Goal: Task Accomplishment & Management: Use online tool/utility

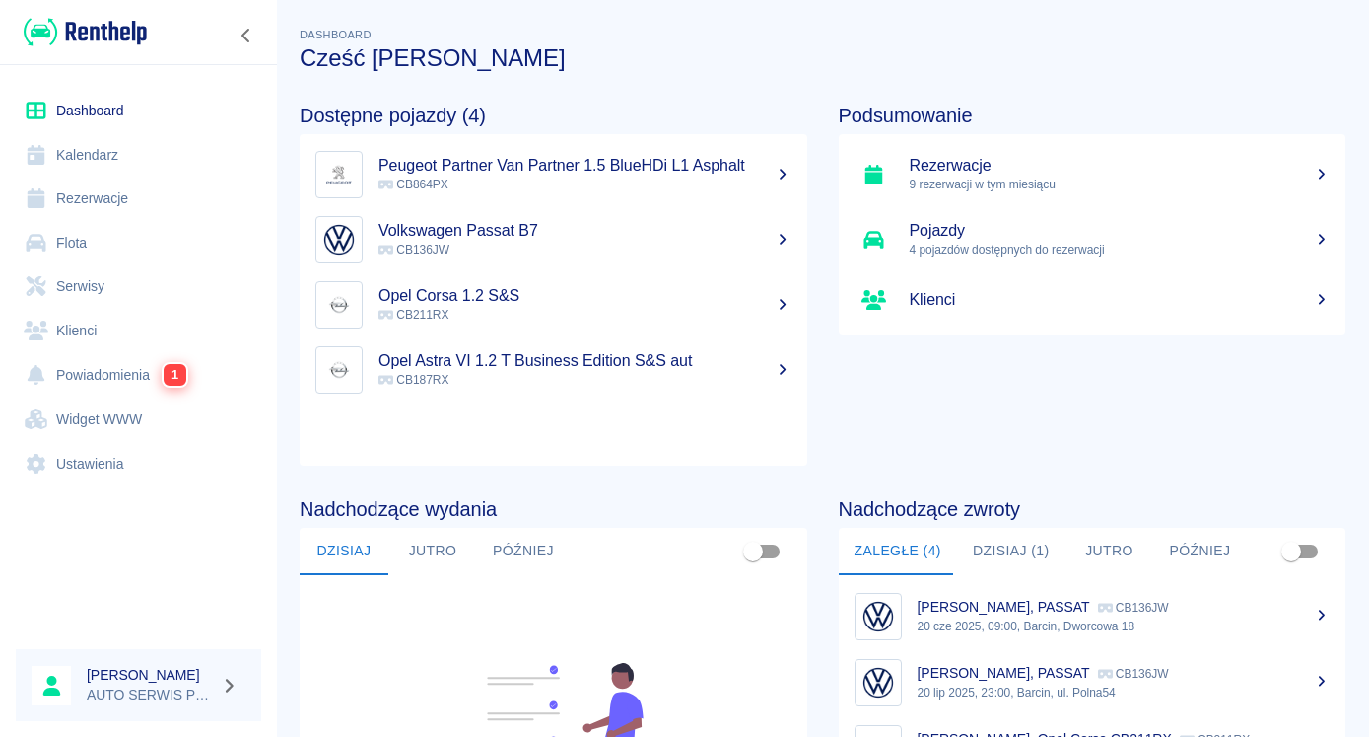
click at [984, 176] on p "9 rezerwacji w tym miesiącu" at bounding box center [1120, 185] width 421 height 18
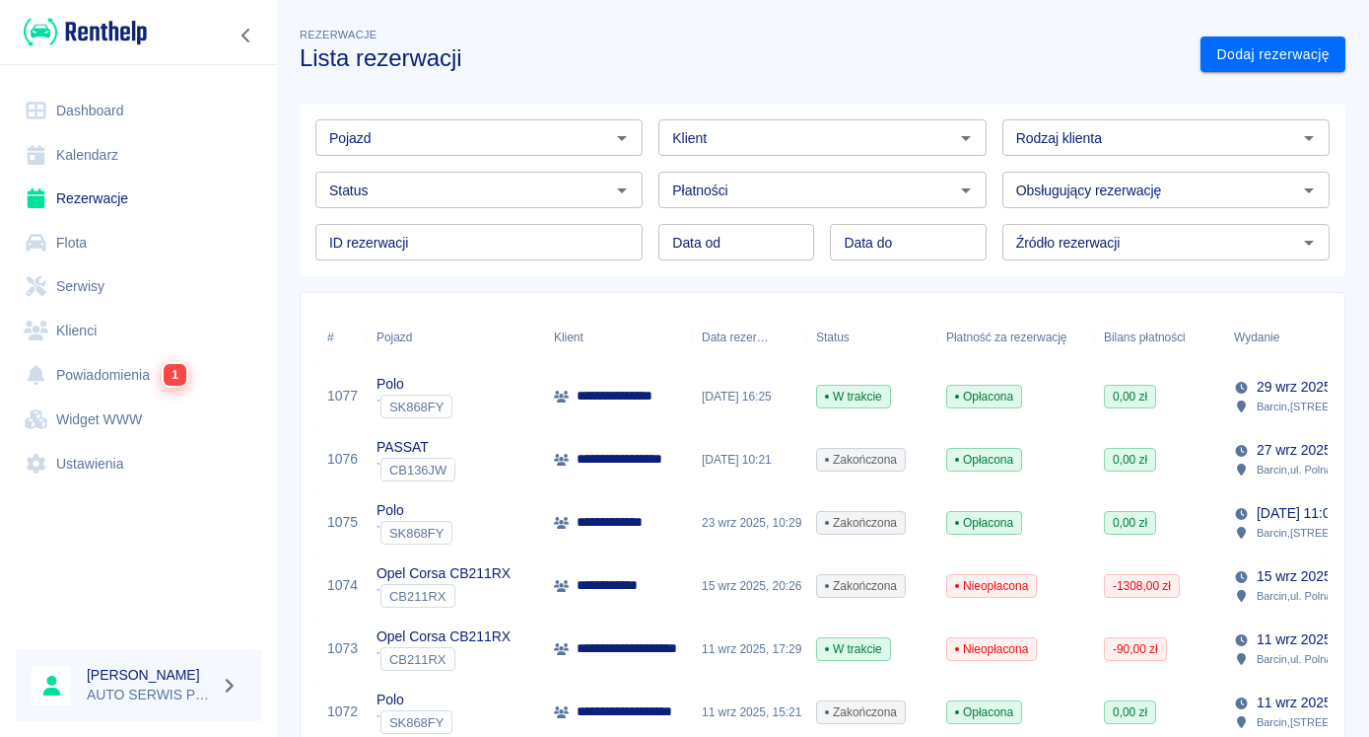
click at [636, 416] on div "**********" at bounding box center [618, 396] width 148 height 63
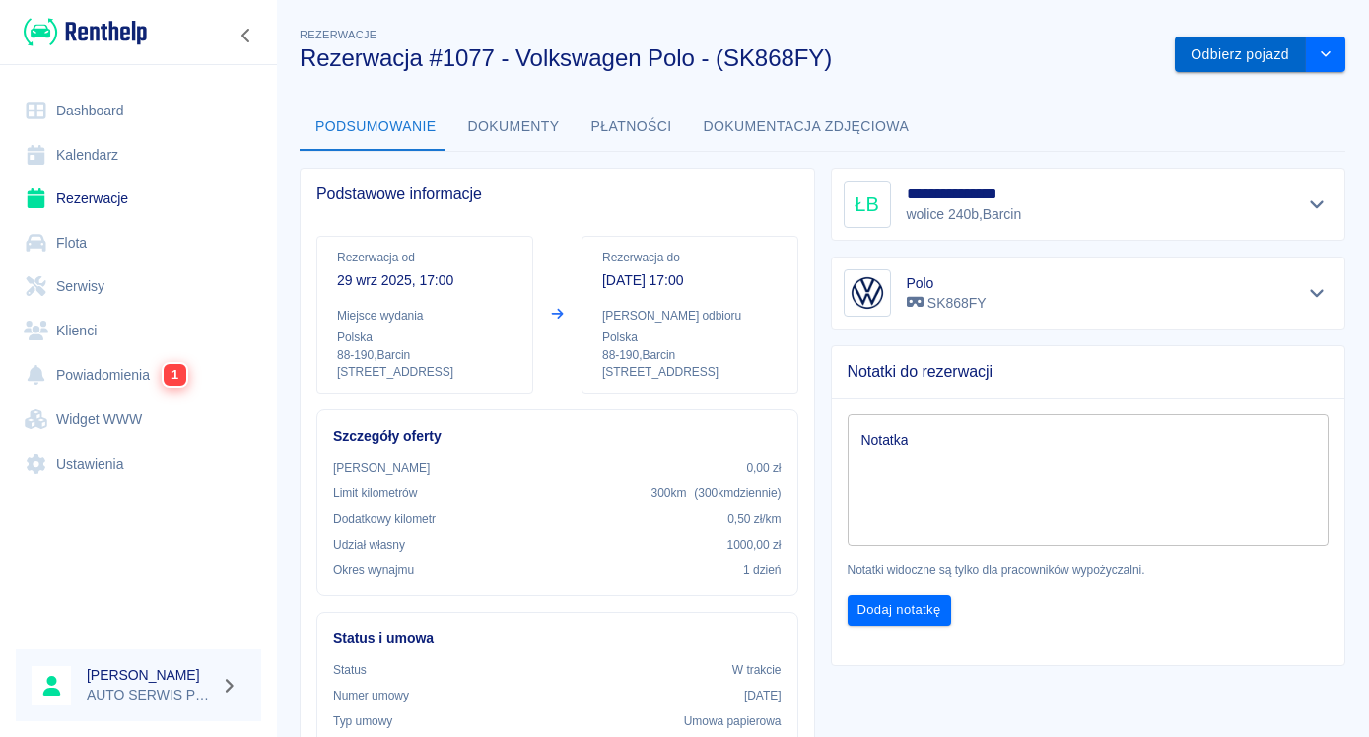
click at [1236, 54] on button "Odbierz pojazd" at bounding box center [1240, 54] width 131 height 36
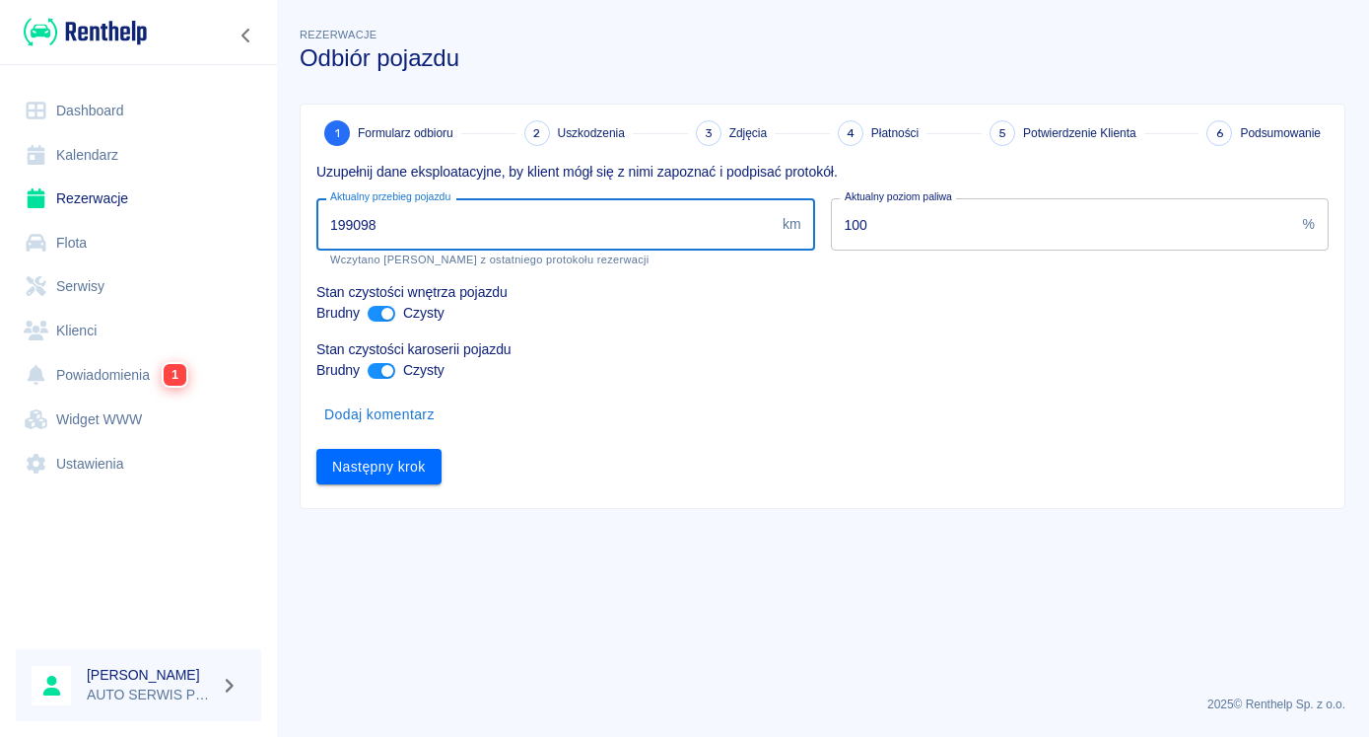
click at [383, 225] on input "199098" at bounding box center [545, 224] width 458 height 52
type input "1"
type input "200081"
click at [406, 455] on button "Następny krok" at bounding box center [378, 467] width 125 height 36
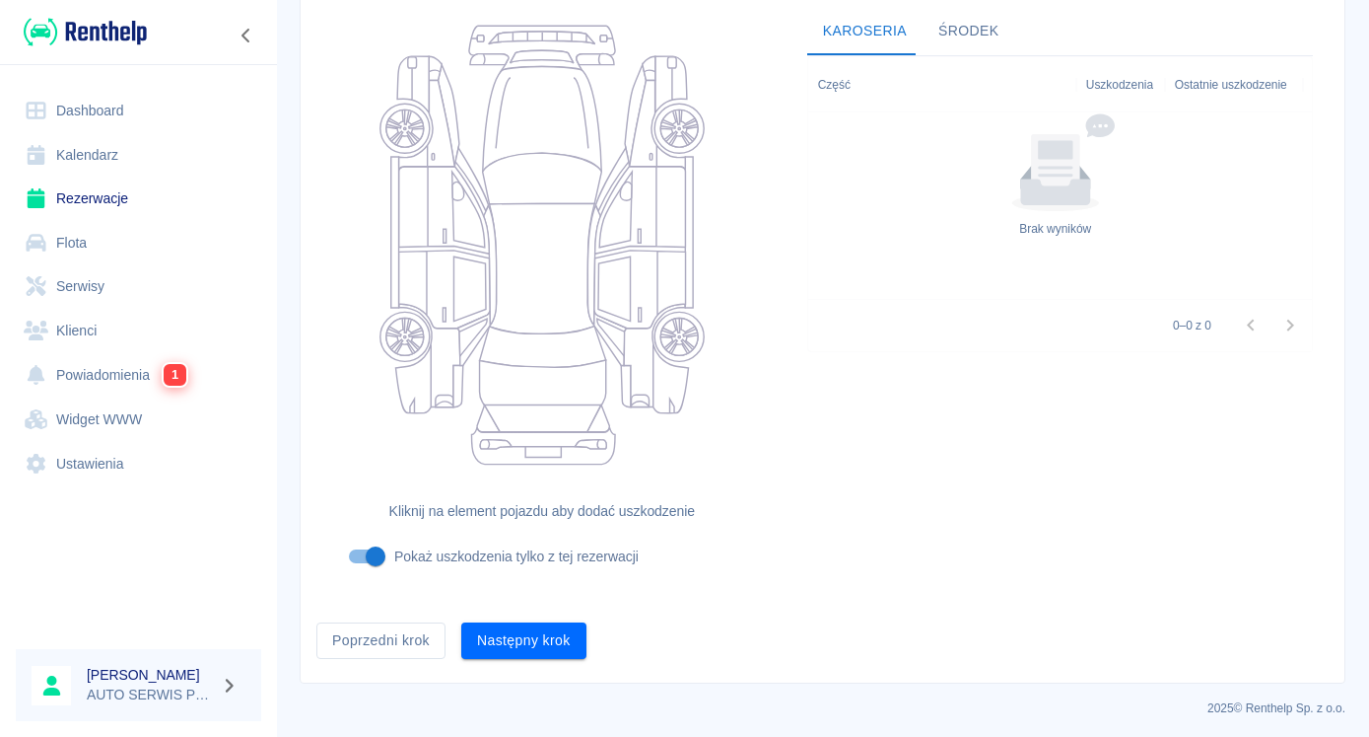
scroll to position [205, 0]
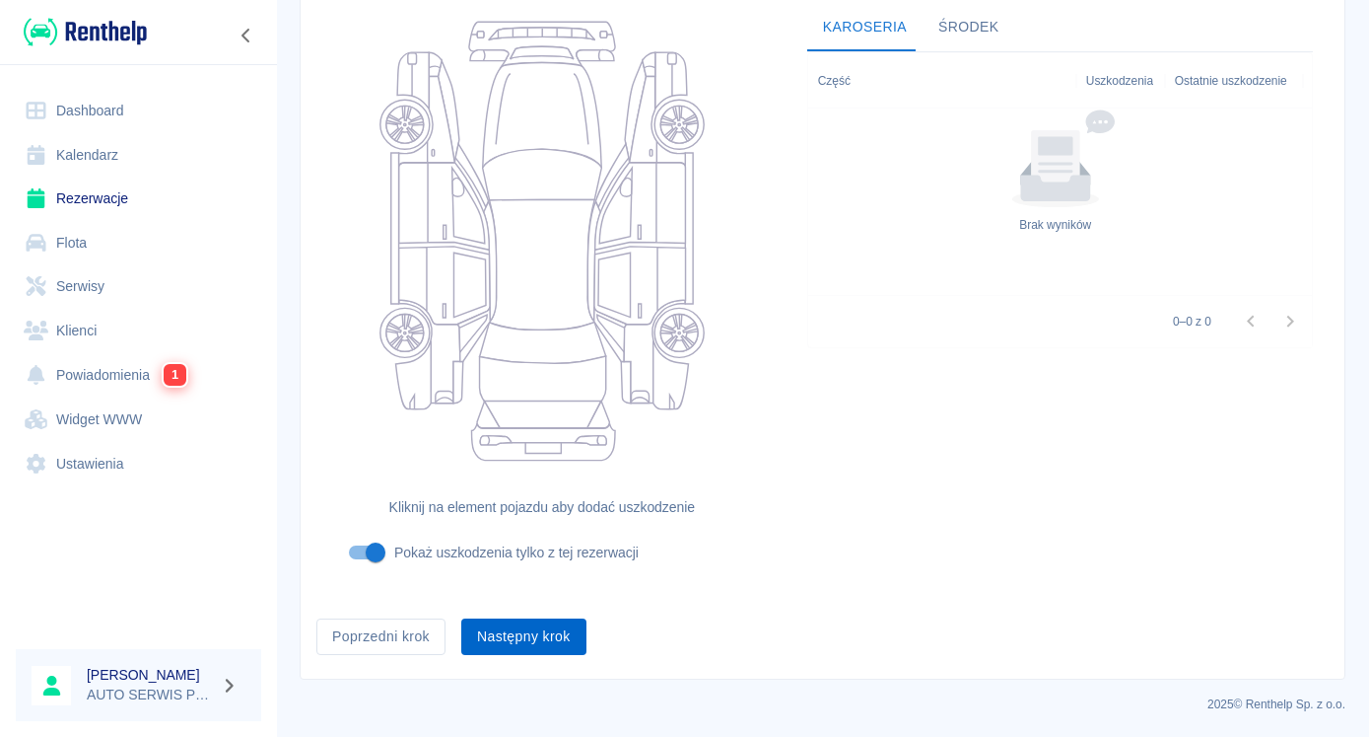
click at [571, 639] on button "Następny krok" at bounding box center [523, 636] width 125 height 36
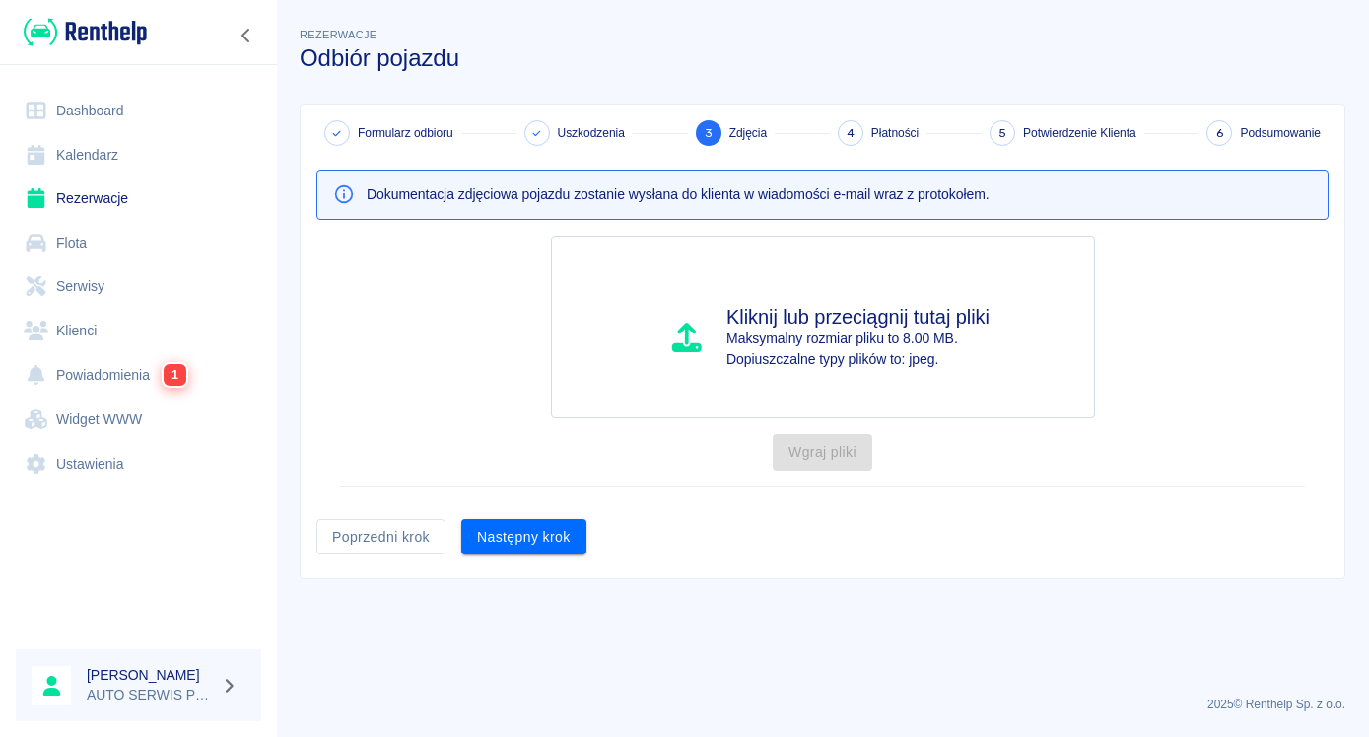
scroll to position [0, 0]
click at [547, 535] on button "Następny krok" at bounding box center [523, 537] width 125 height 36
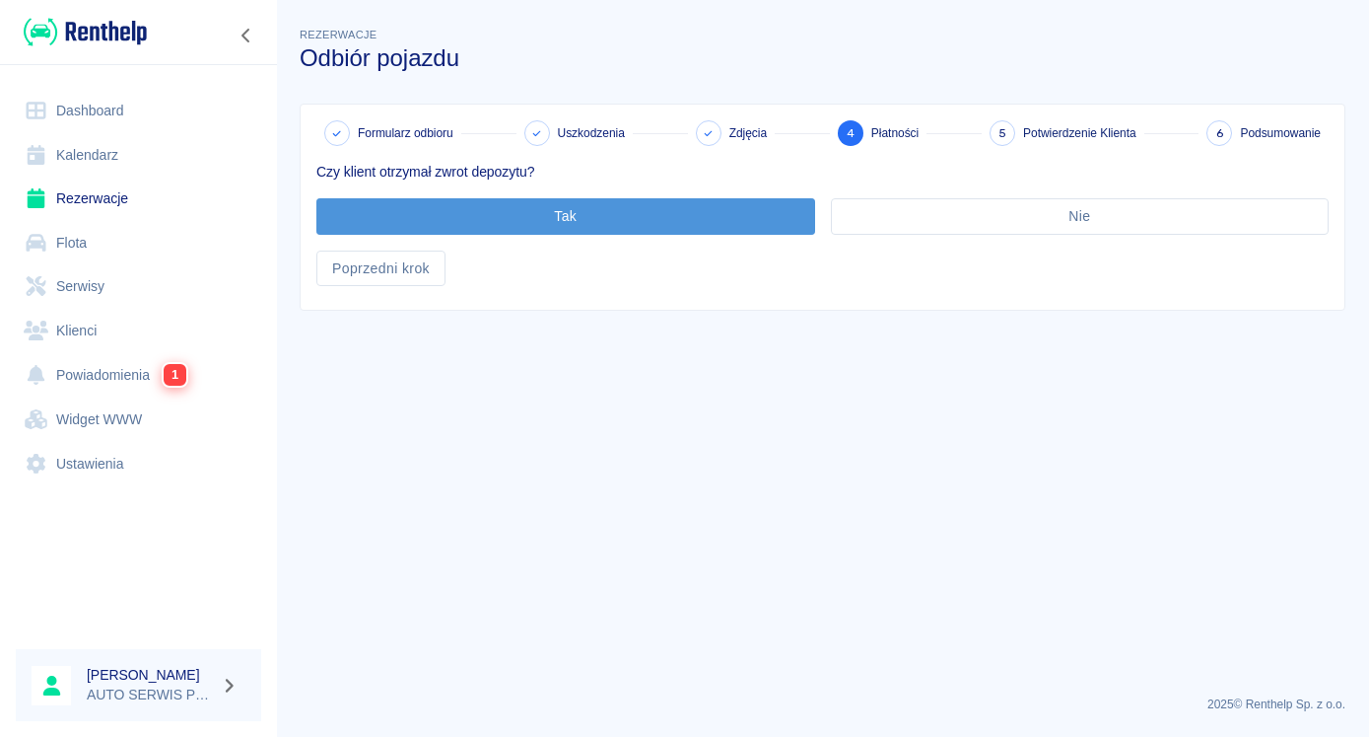
click at [648, 206] on button "Tak" at bounding box center [565, 216] width 499 height 36
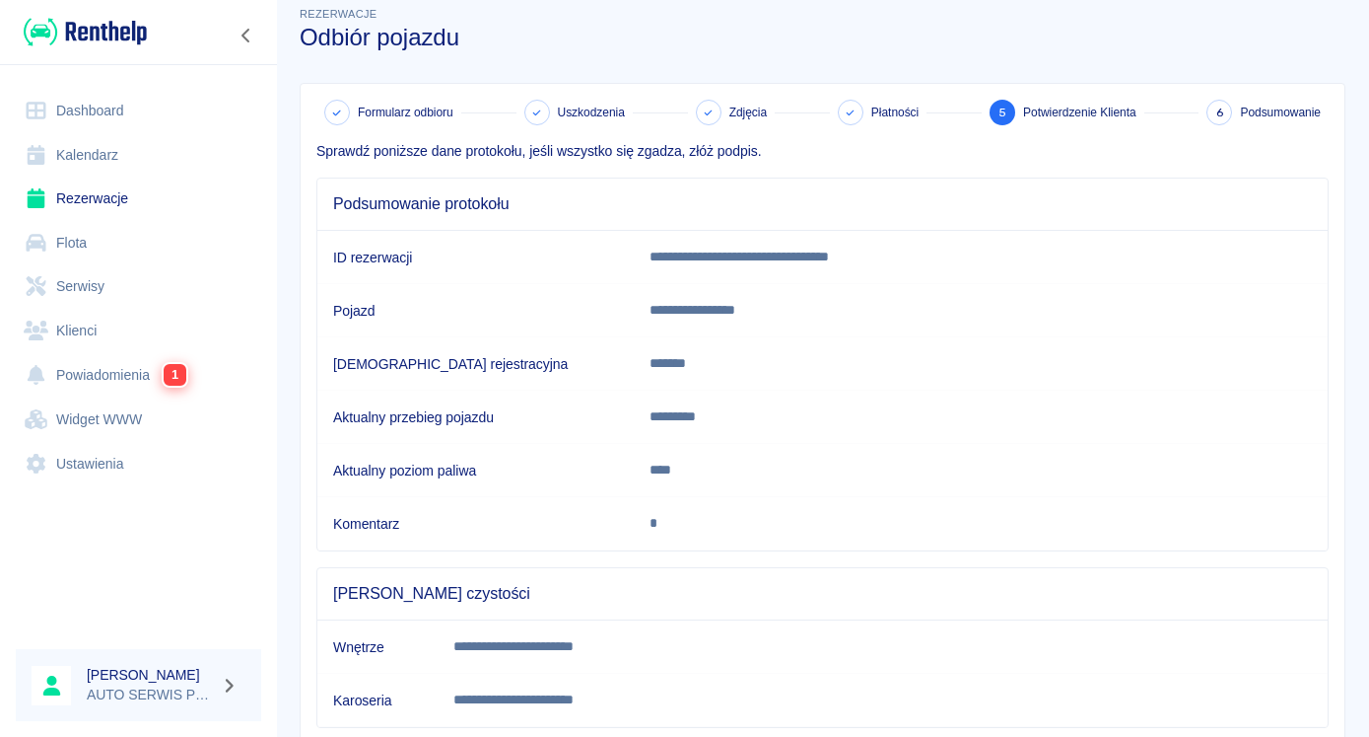
scroll to position [322, 0]
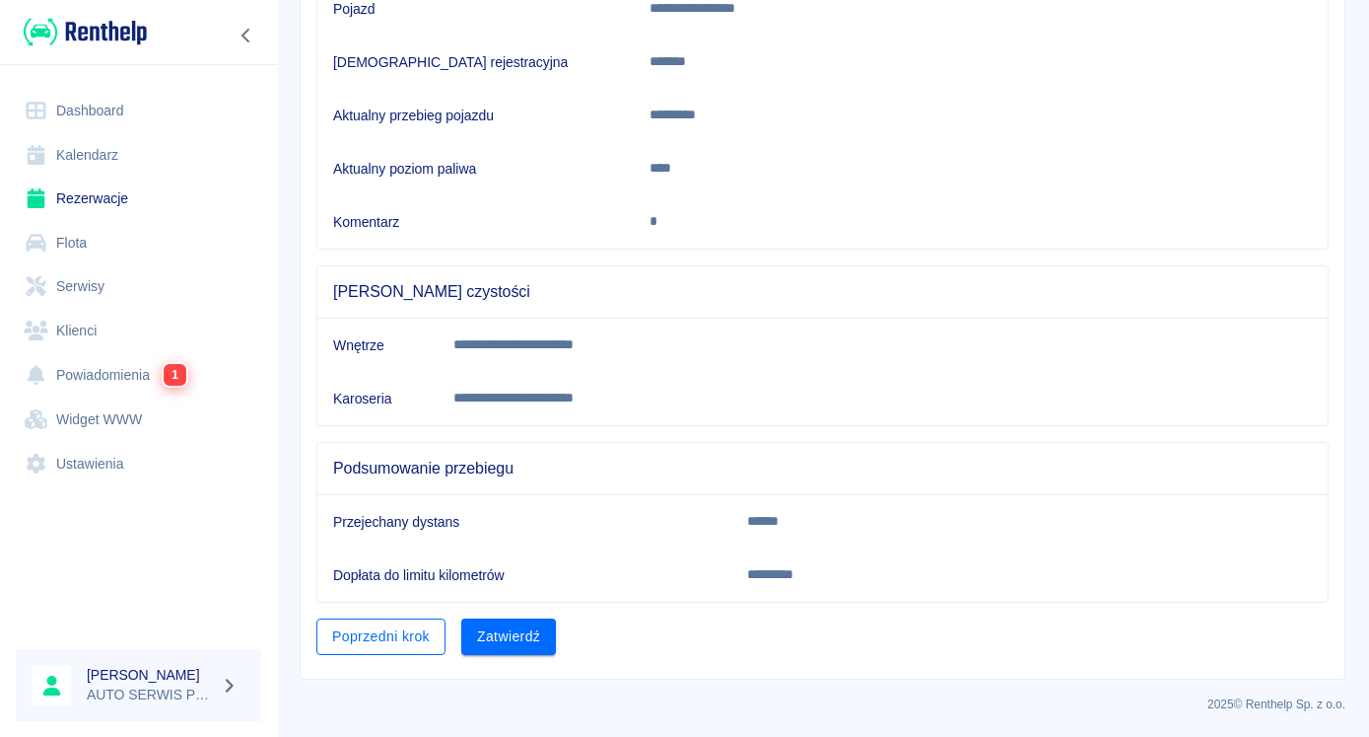
click at [389, 635] on button "Poprzedni krok" at bounding box center [380, 636] width 129 height 36
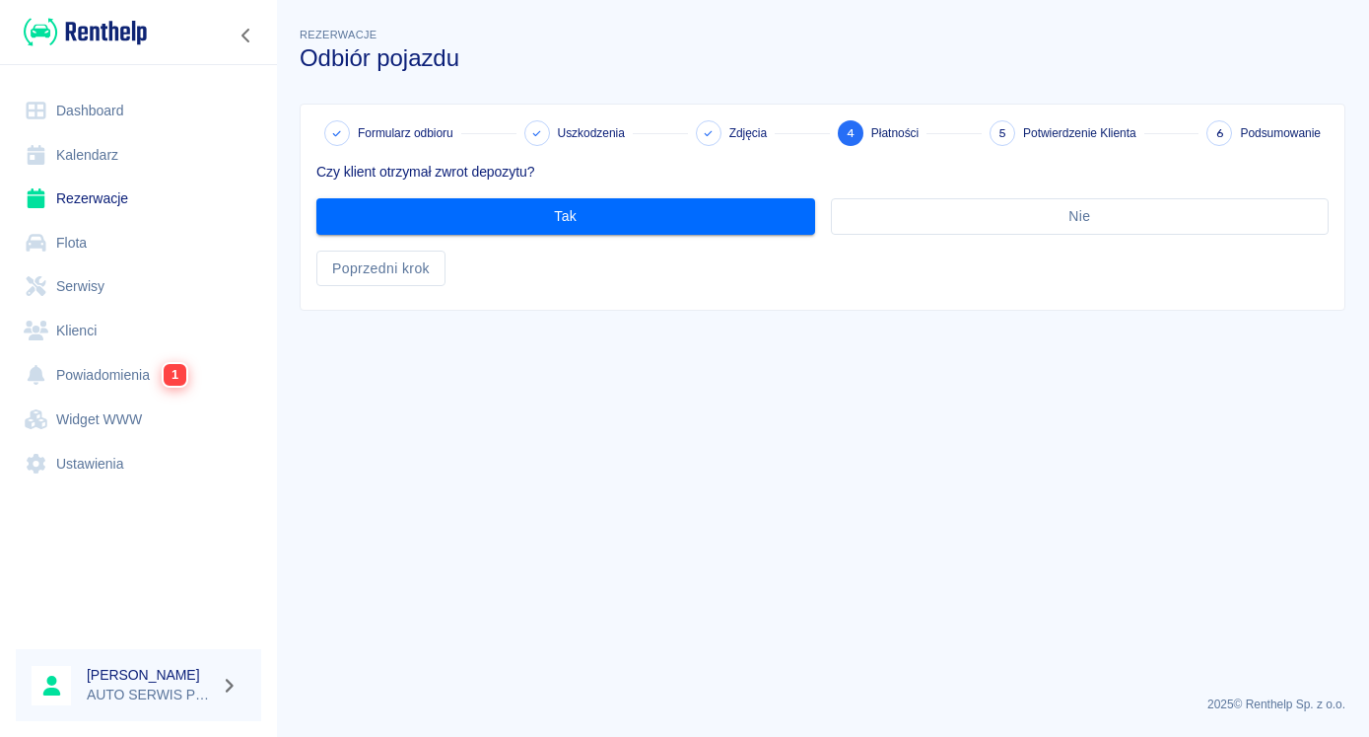
scroll to position [0, 0]
click at [376, 263] on button "Poprzedni krok" at bounding box center [380, 268] width 129 height 36
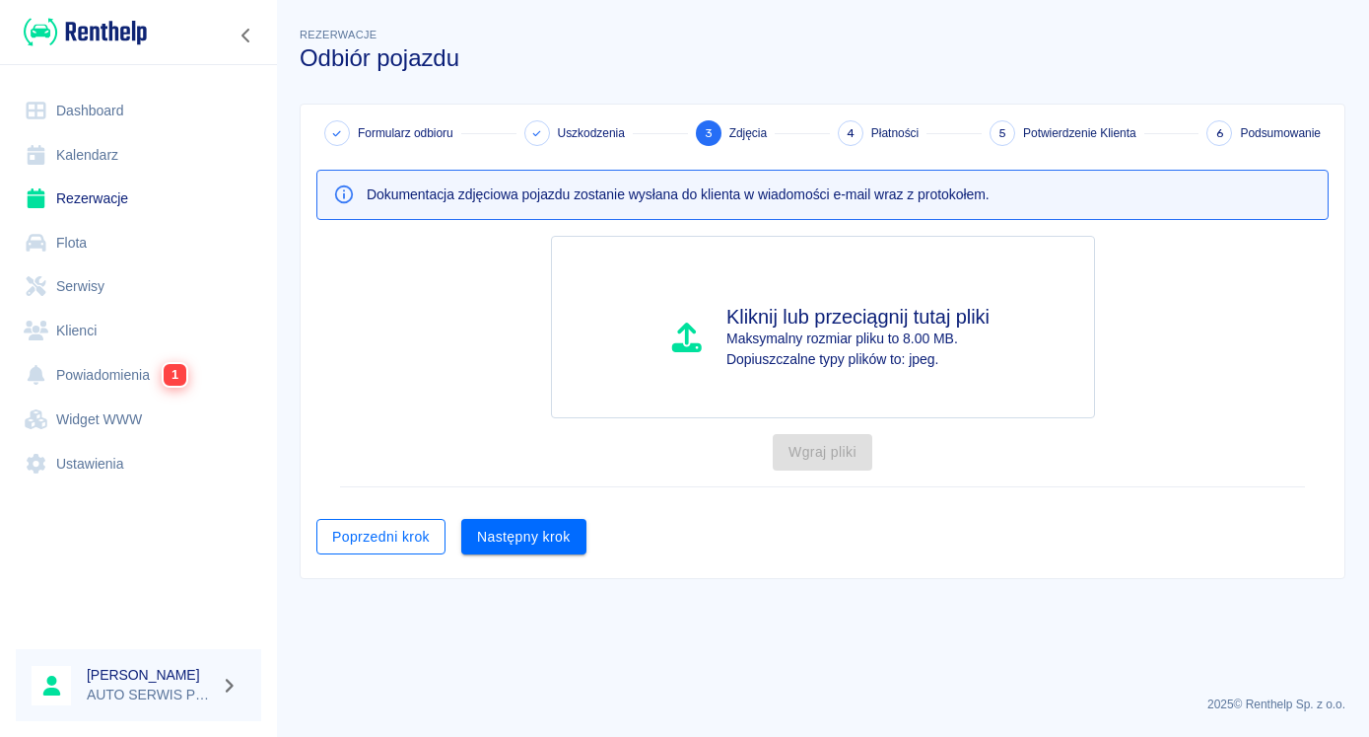
click at [392, 535] on button "Poprzedni krok" at bounding box center [380, 537] width 129 height 36
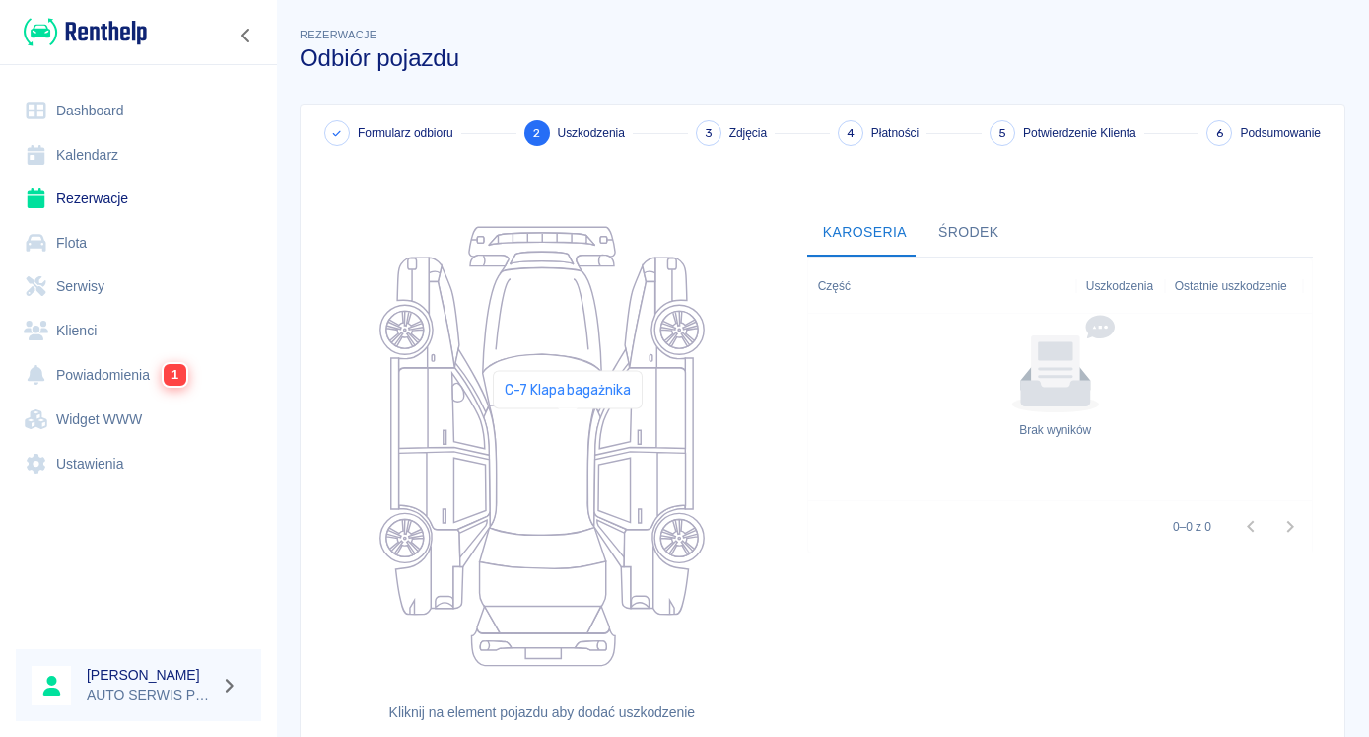
scroll to position [205, 0]
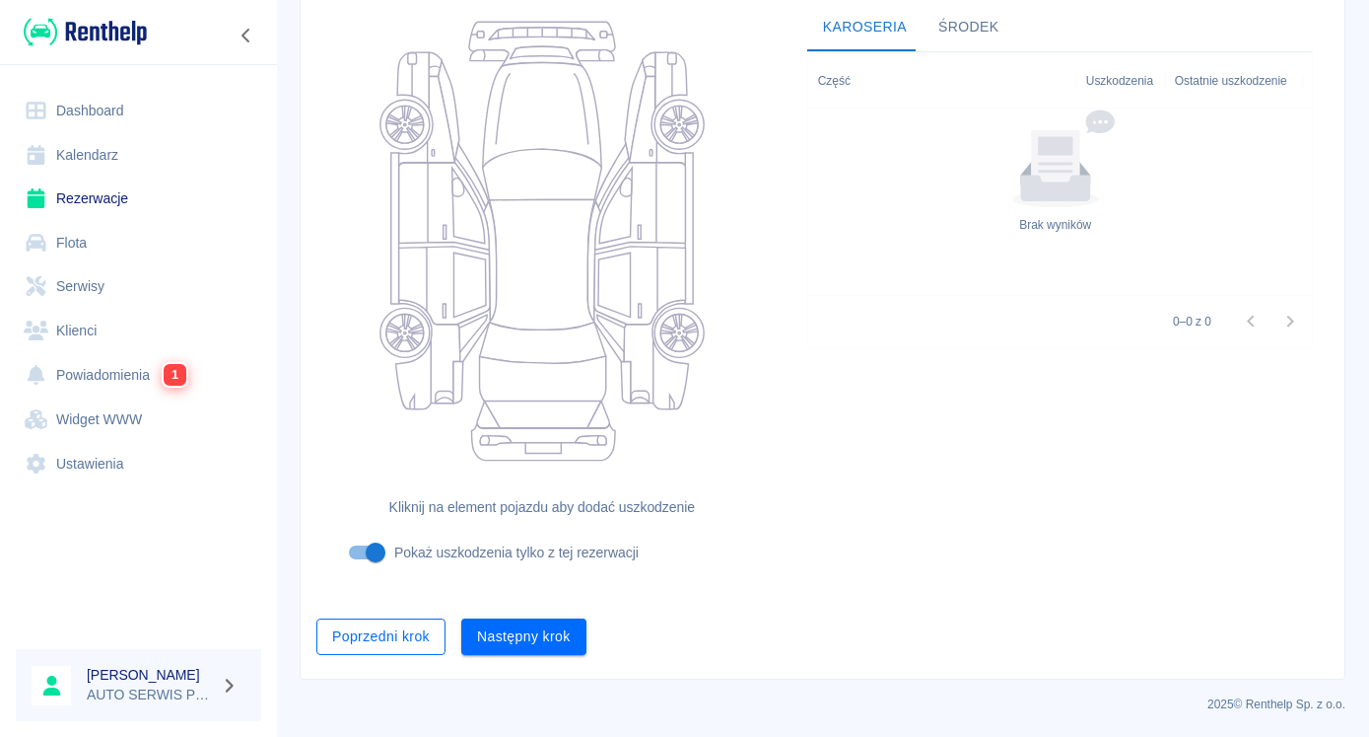
click at [379, 642] on button "Poprzedni krok" at bounding box center [380, 636] width 129 height 36
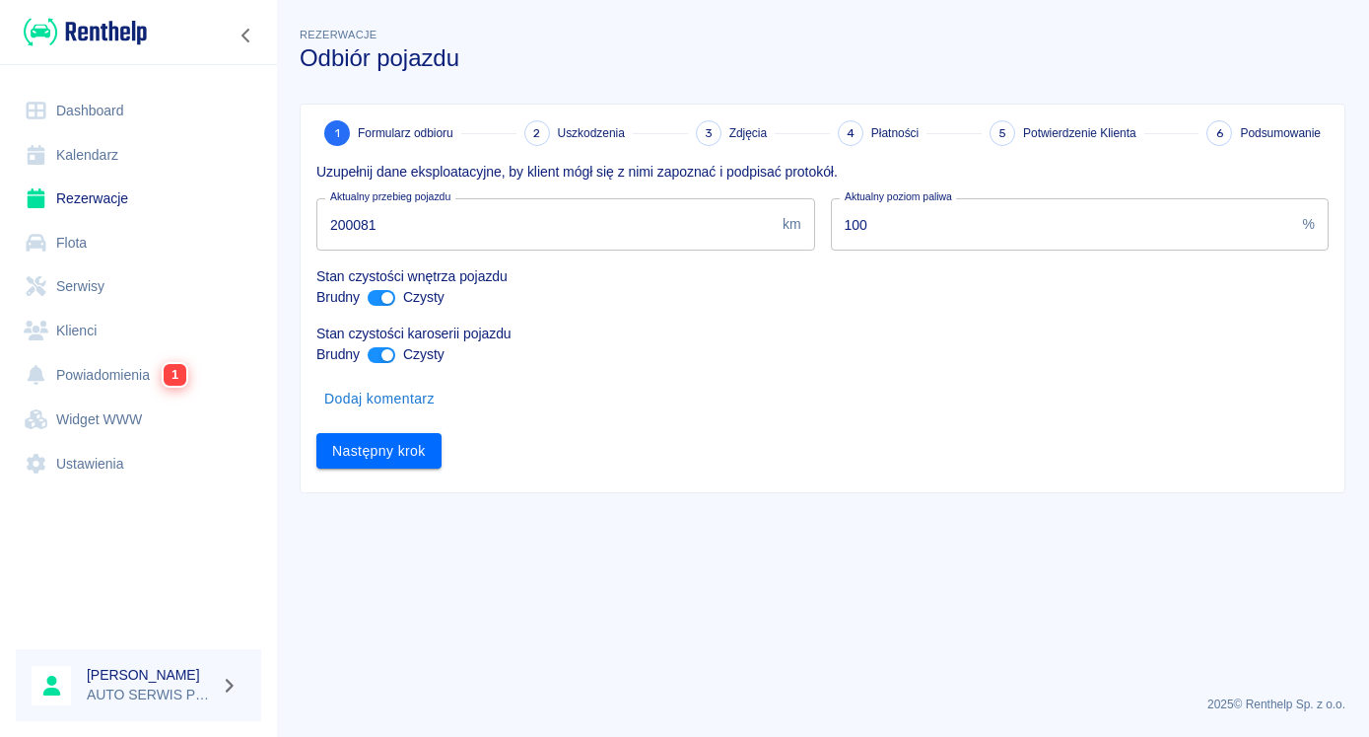
scroll to position [0, 0]
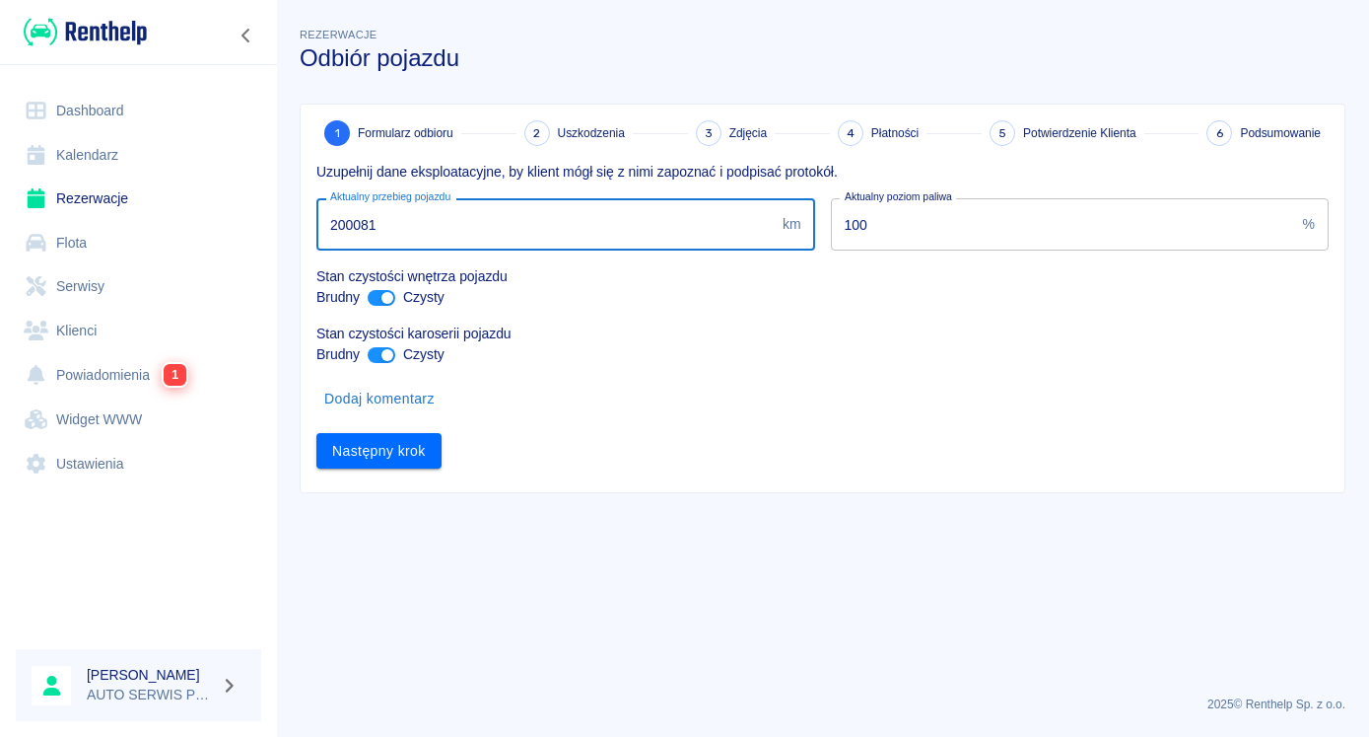
drag, startPoint x: 377, startPoint y: 225, endPoint x: 347, endPoint y: 243, distance: 34.5
click at [347, 243] on input "200081" at bounding box center [545, 224] width 458 height 52
type input "2"
type input "199699"
click at [380, 449] on button "Następny krok" at bounding box center [378, 451] width 125 height 36
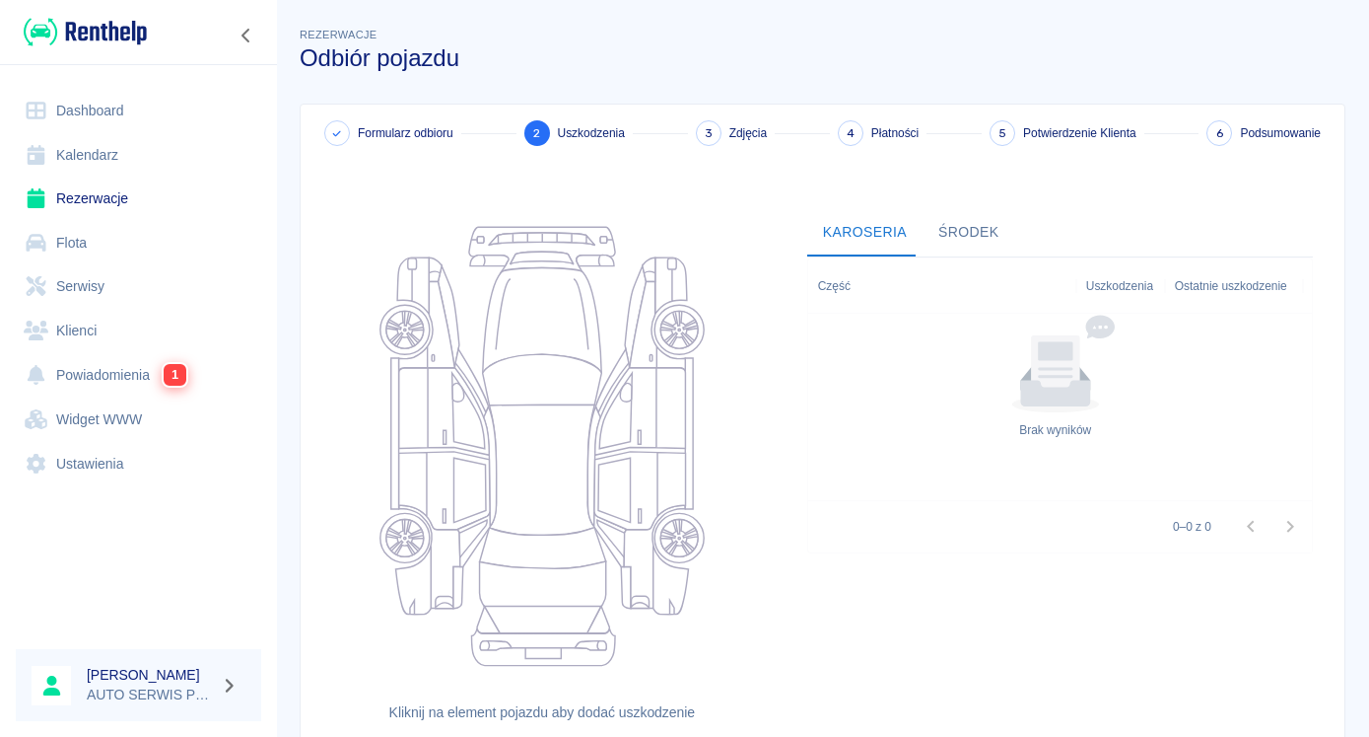
scroll to position [205, 0]
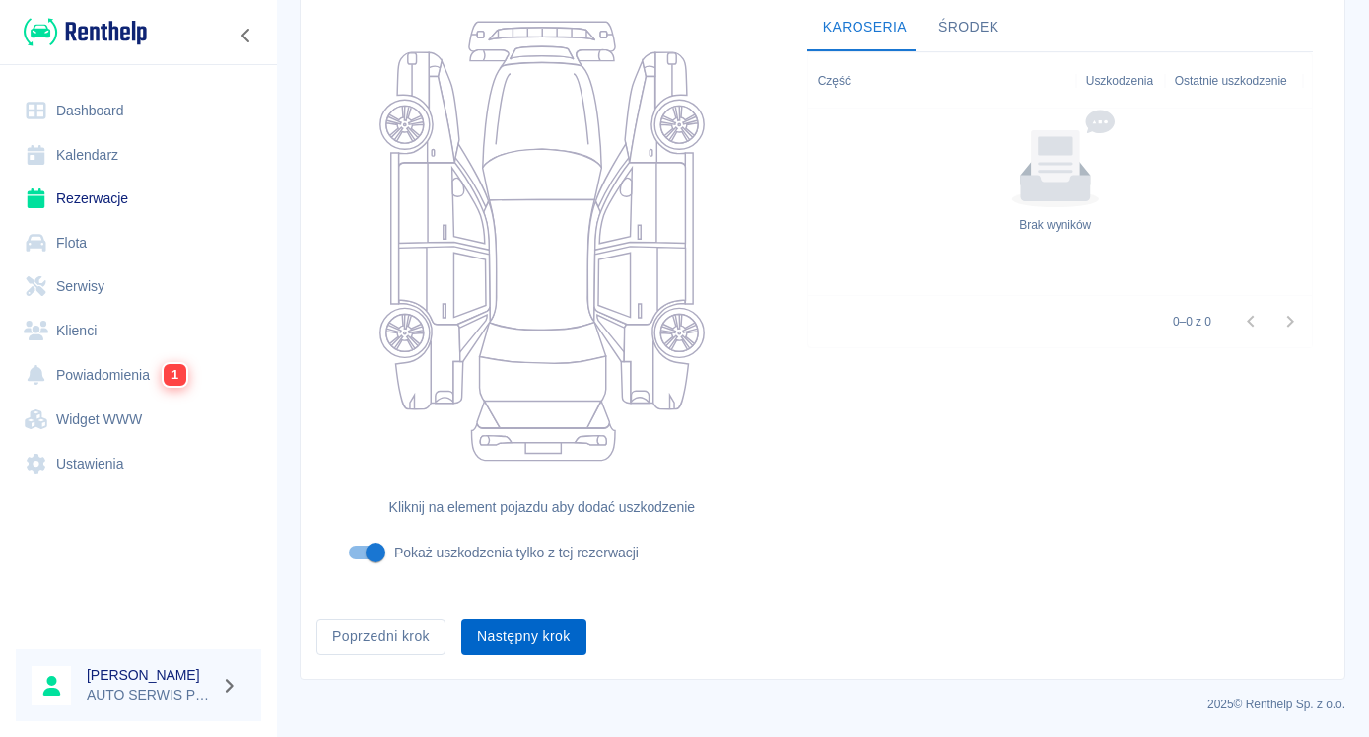
click at [562, 629] on button "Następny krok" at bounding box center [523, 636] width 125 height 36
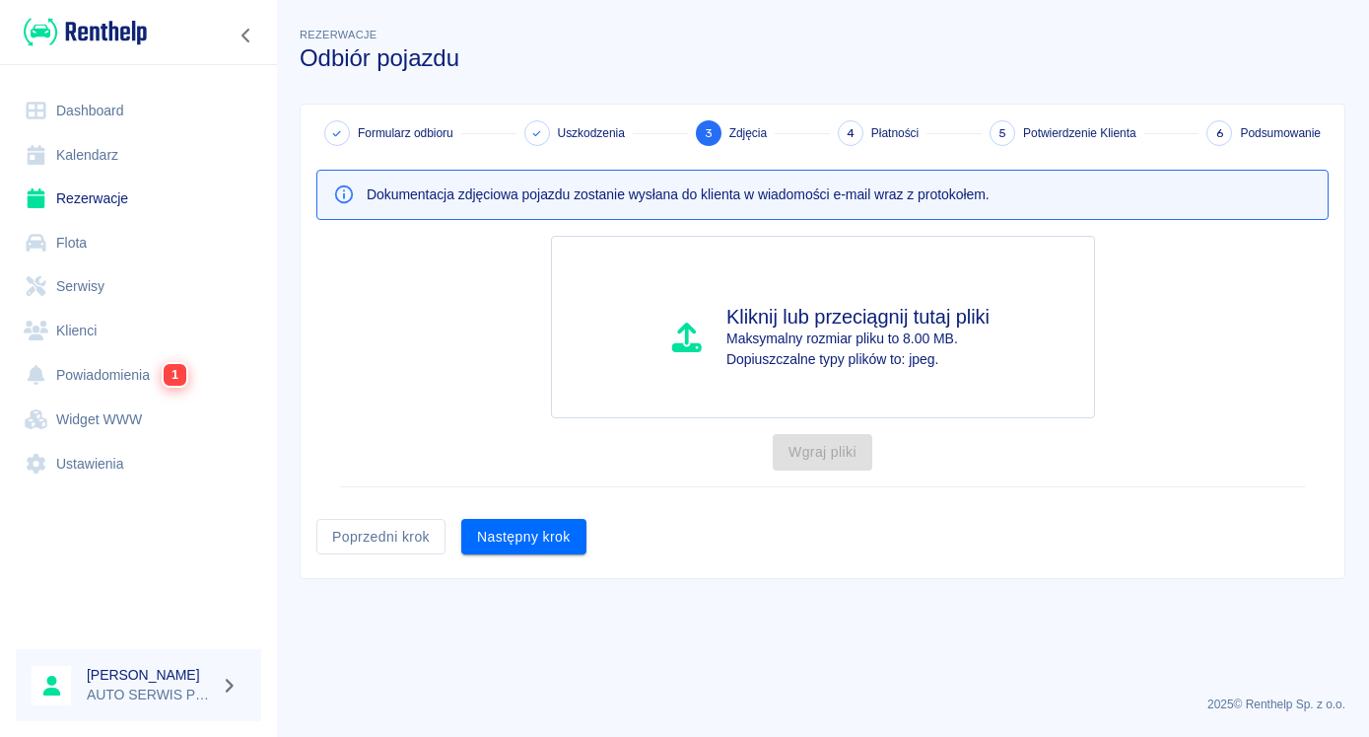
scroll to position [0, 0]
click at [529, 532] on button "Następny krok" at bounding box center [523, 537] width 125 height 36
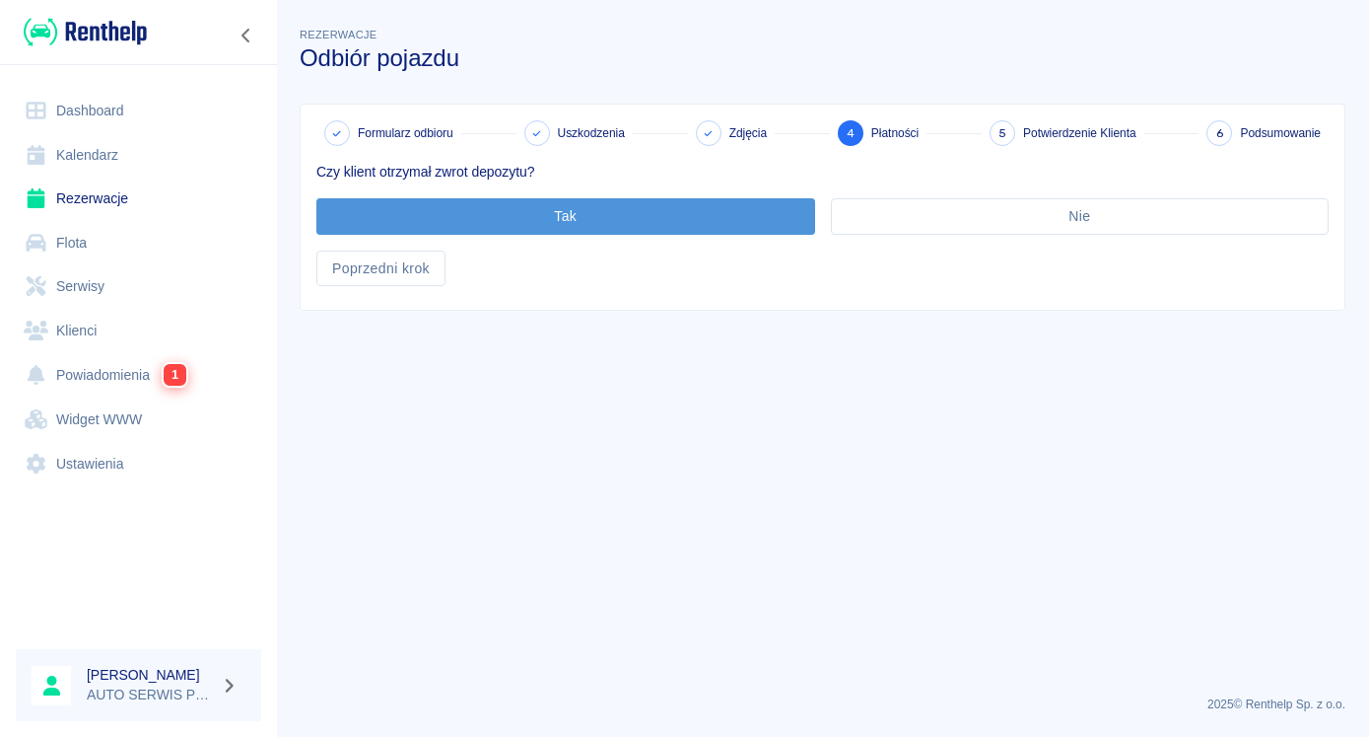
click at [588, 215] on button "Tak" at bounding box center [565, 216] width 499 height 36
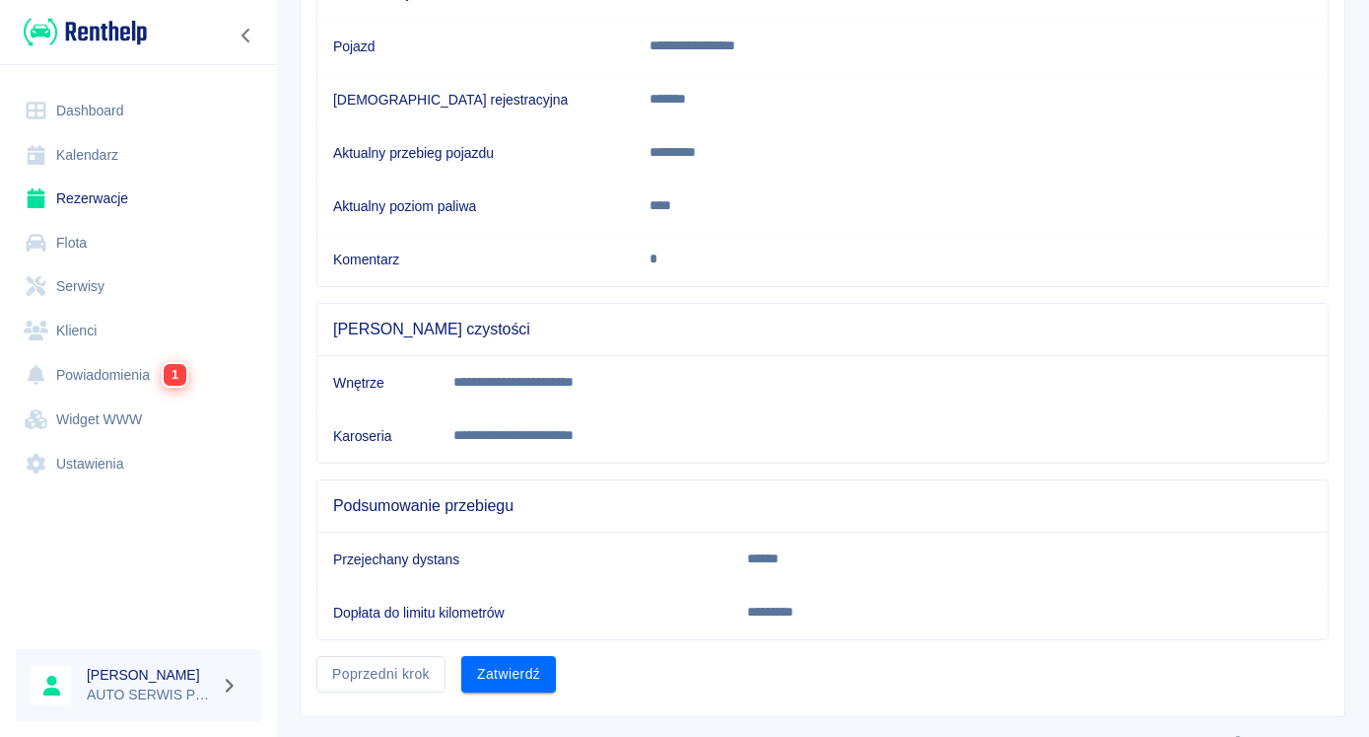
scroll to position [322, 0]
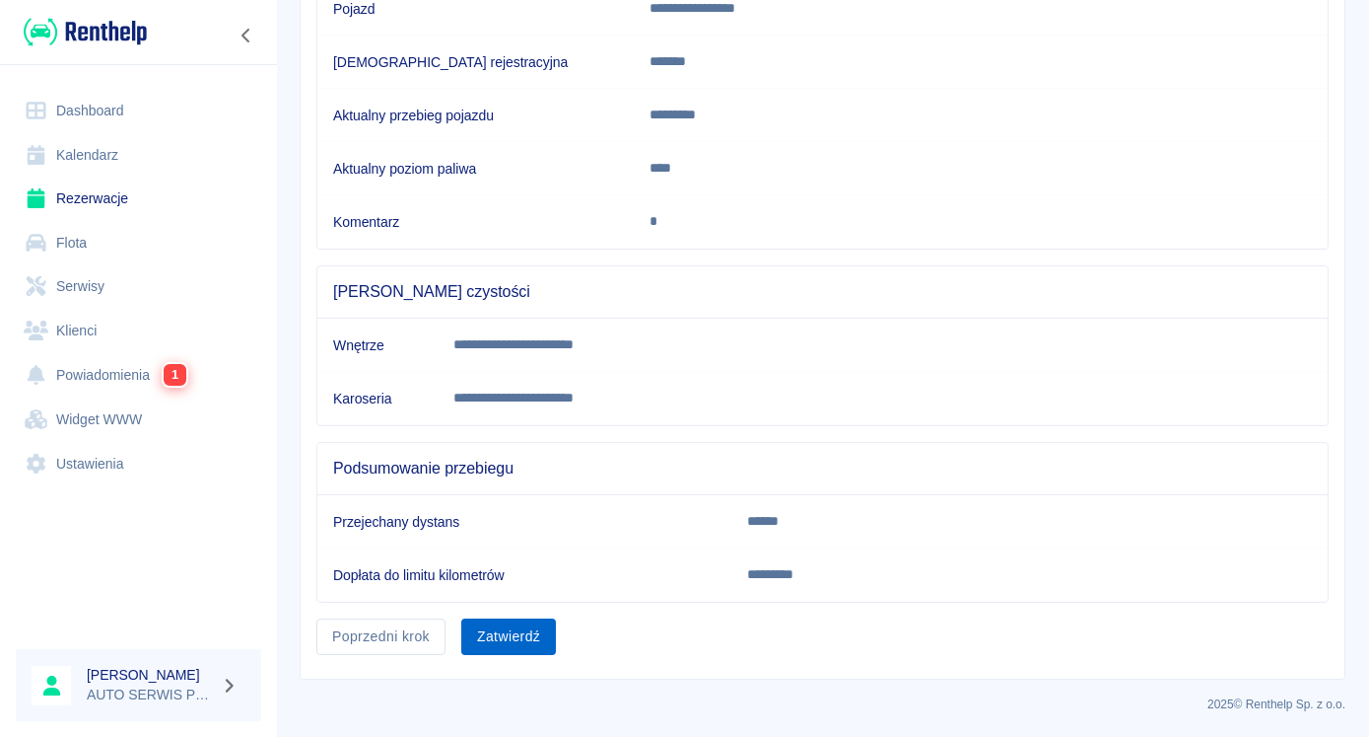
click at [494, 629] on button "Zatwierdź" at bounding box center [508, 636] width 95 height 36
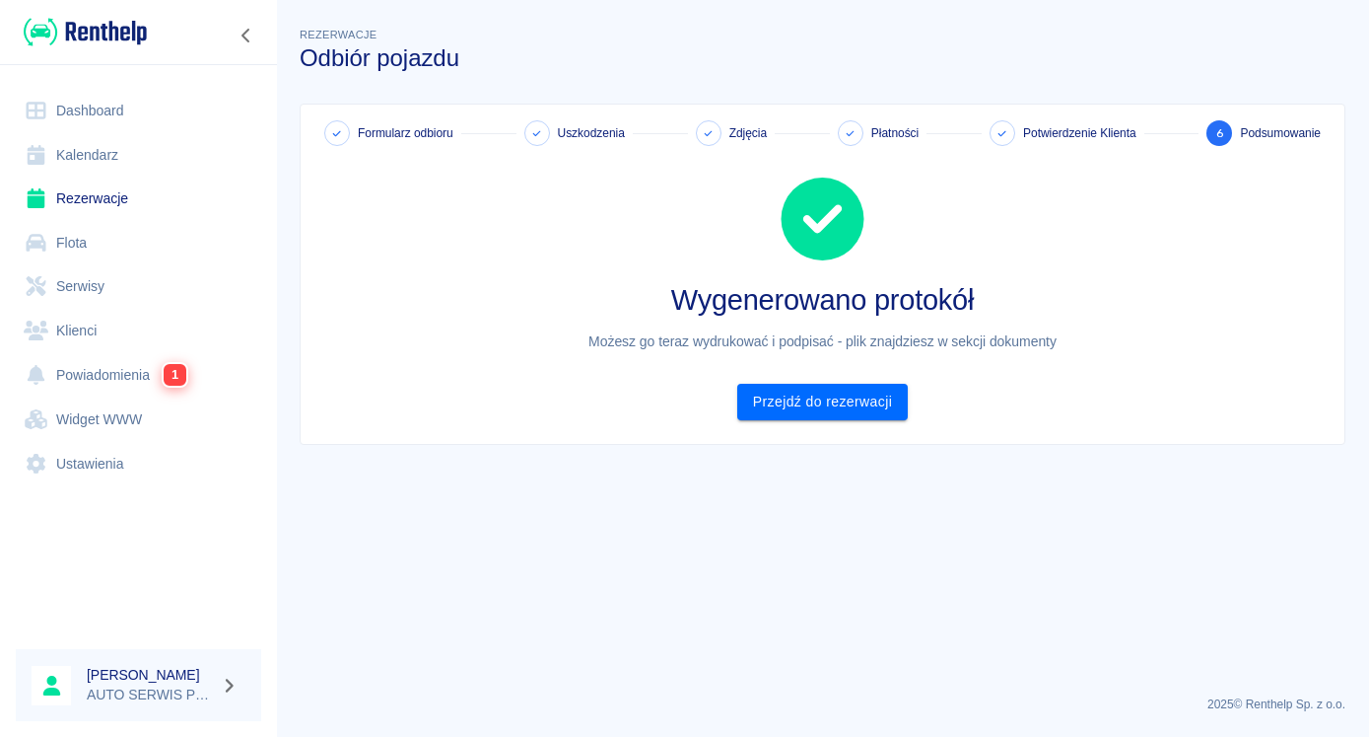
scroll to position [0, 0]
click at [813, 400] on link "Przejdź do rezerwacji" at bounding box center [822, 402] width 171 height 36
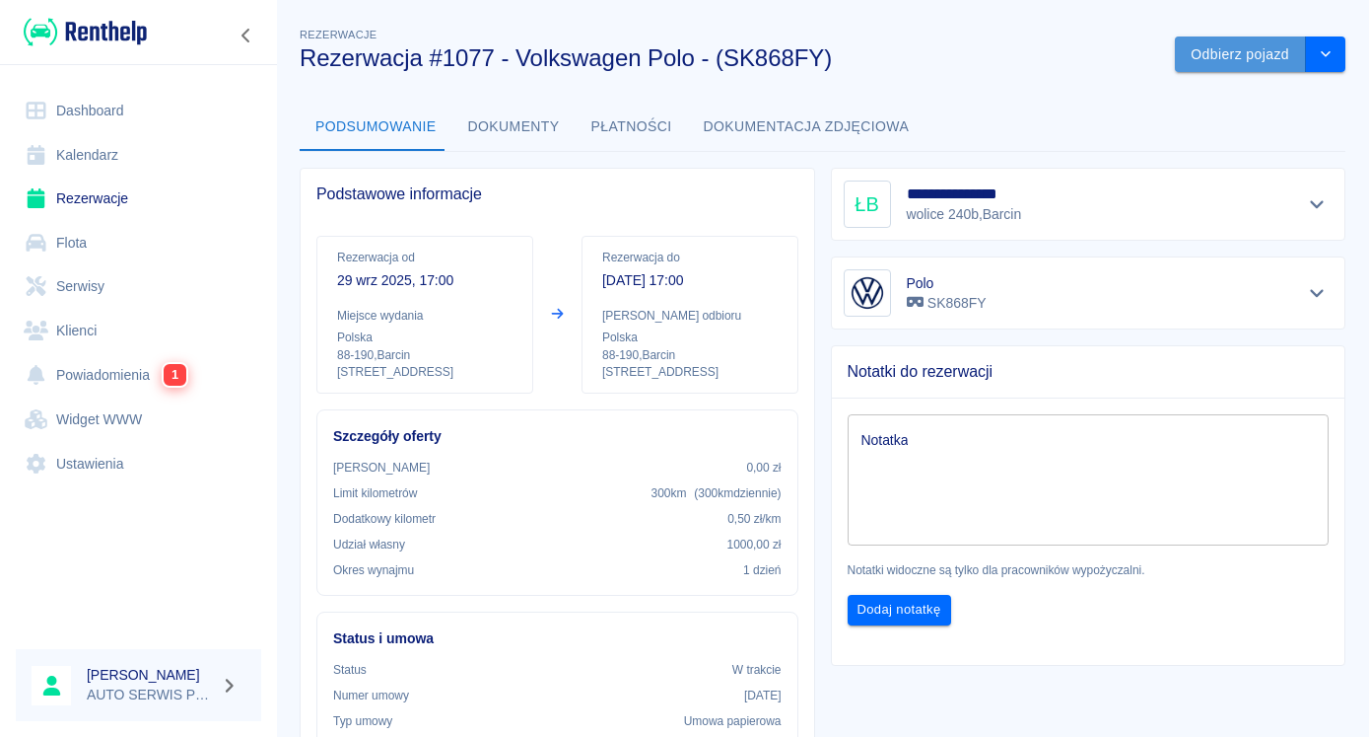
click at [1207, 55] on button "Odbierz pojazd" at bounding box center [1240, 54] width 131 height 36
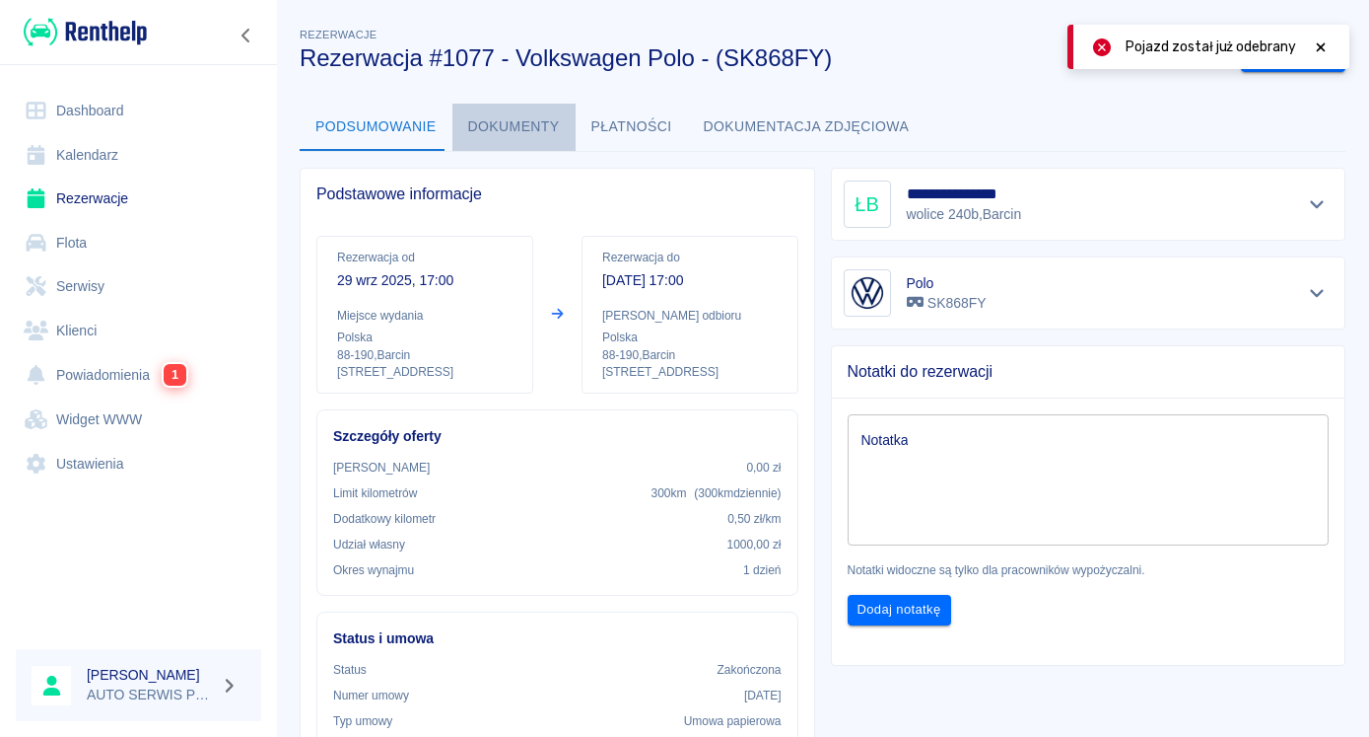
click at [516, 117] on button "Dokumenty" at bounding box center [514, 127] width 123 height 47
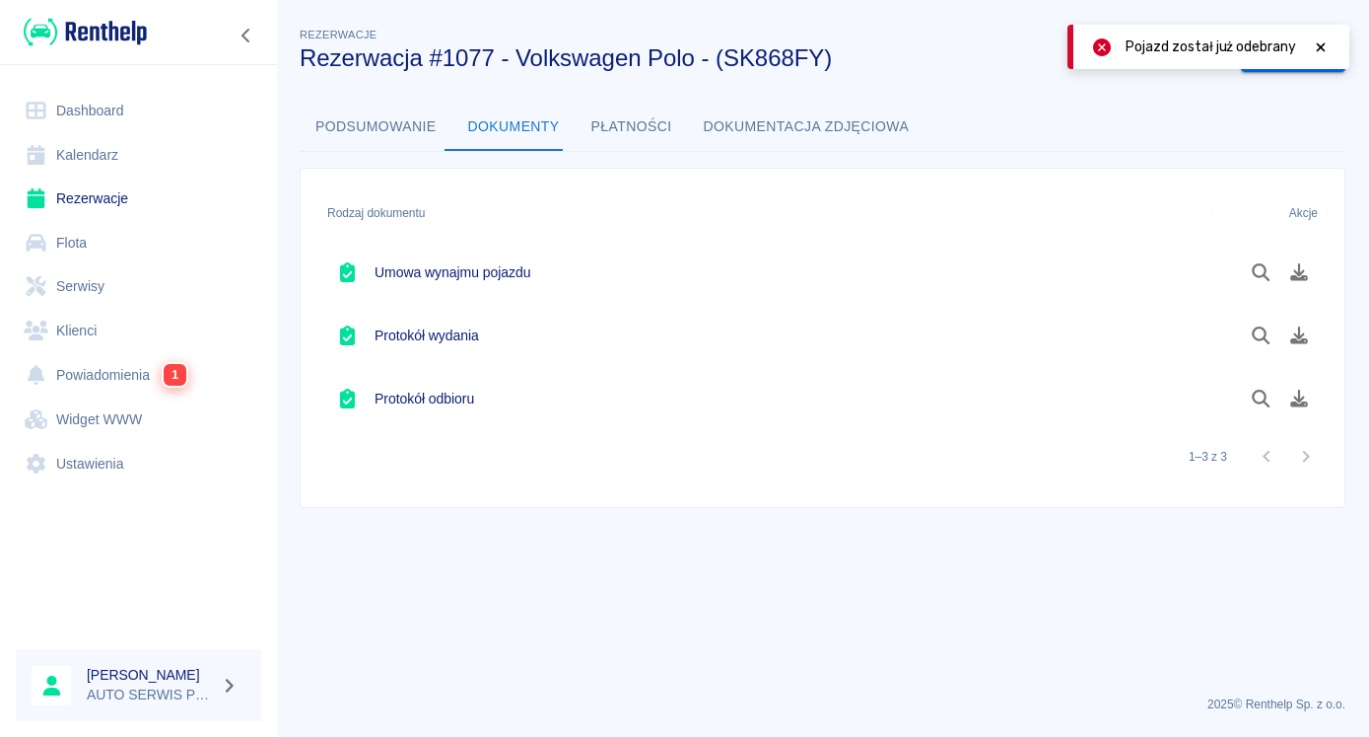
click at [373, 126] on button "Podsumowanie" at bounding box center [376, 127] width 153 height 47
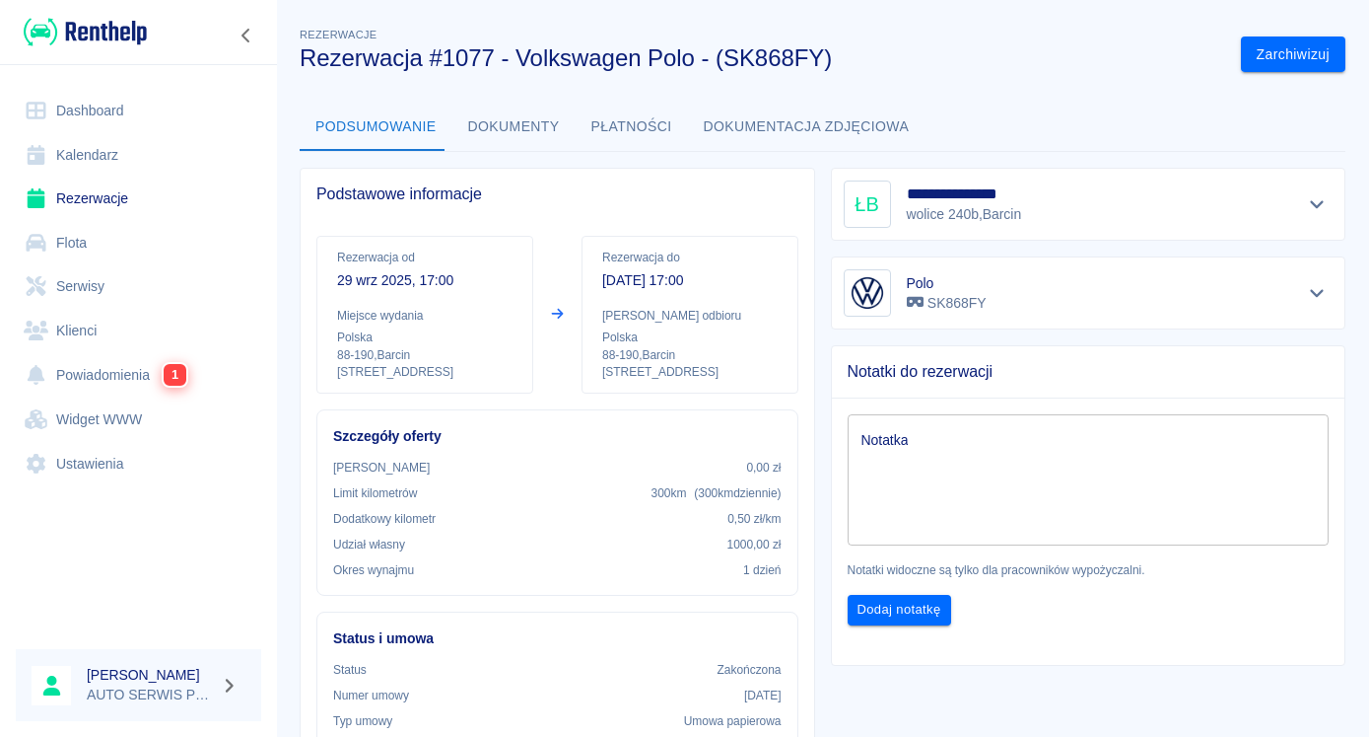
click at [300, 104] on button "Podsumowanie" at bounding box center [376, 127] width 153 height 47
